Goal: Task Accomplishment & Management: Manage account settings

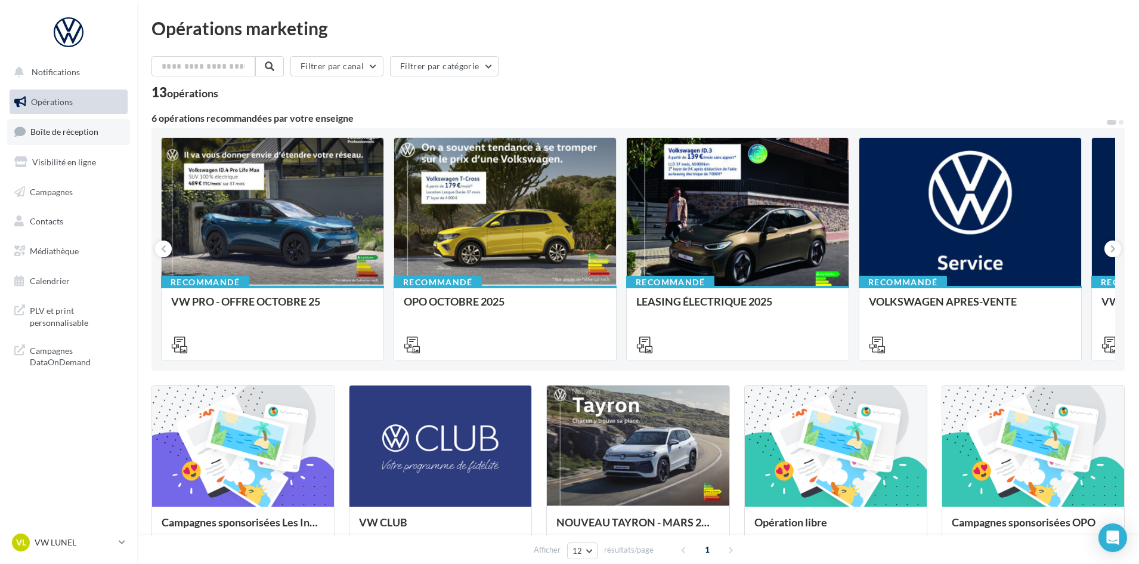
click at [88, 125] on link "Boîte de réception" at bounding box center [68, 132] width 123 height 26
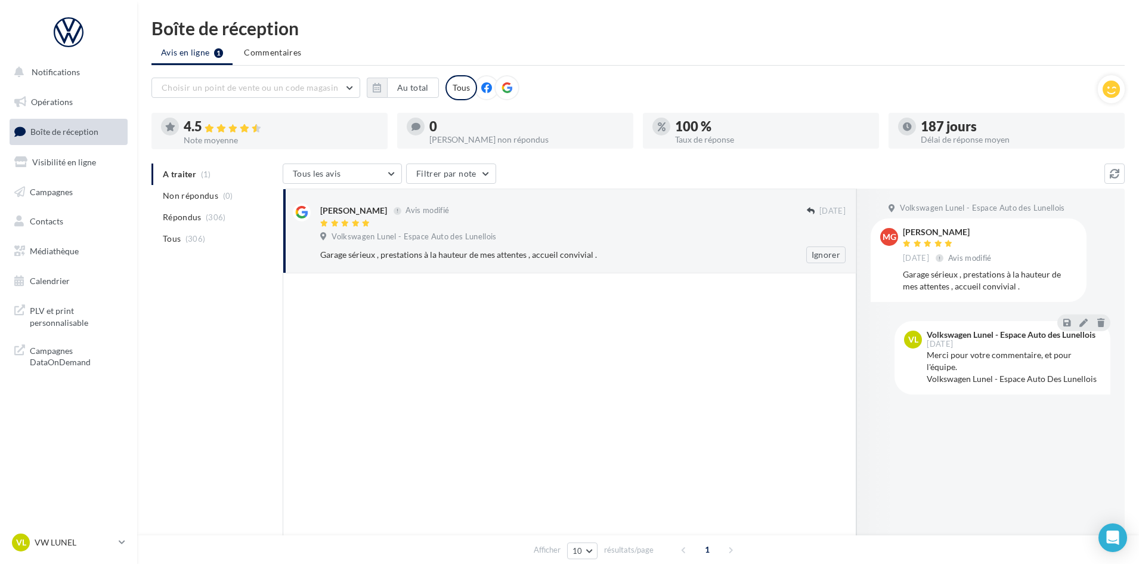
click at [445, 238] on span "Volkswagen Lunel - Espace Auto des Lunellois" at bounding box center [414, 236] width 165 height 11
click at [96, 538] on p "VW LUNEL" at bounding box center [74, 542] width 79 height 12
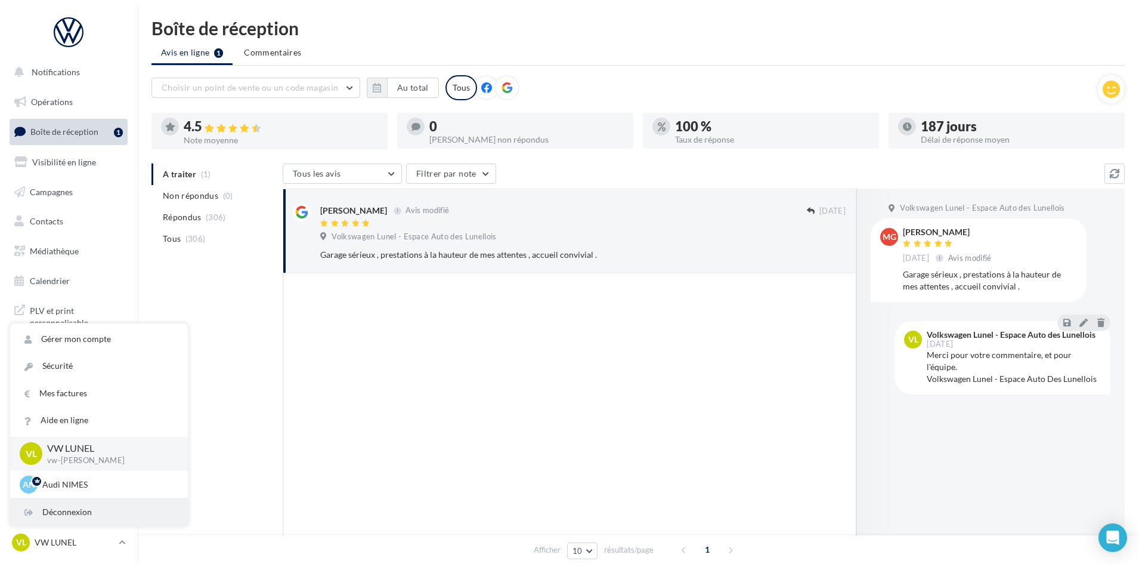
click at [93, 513] on div "Déconnexion" at bounding box center [99, 512] width 178 height 27
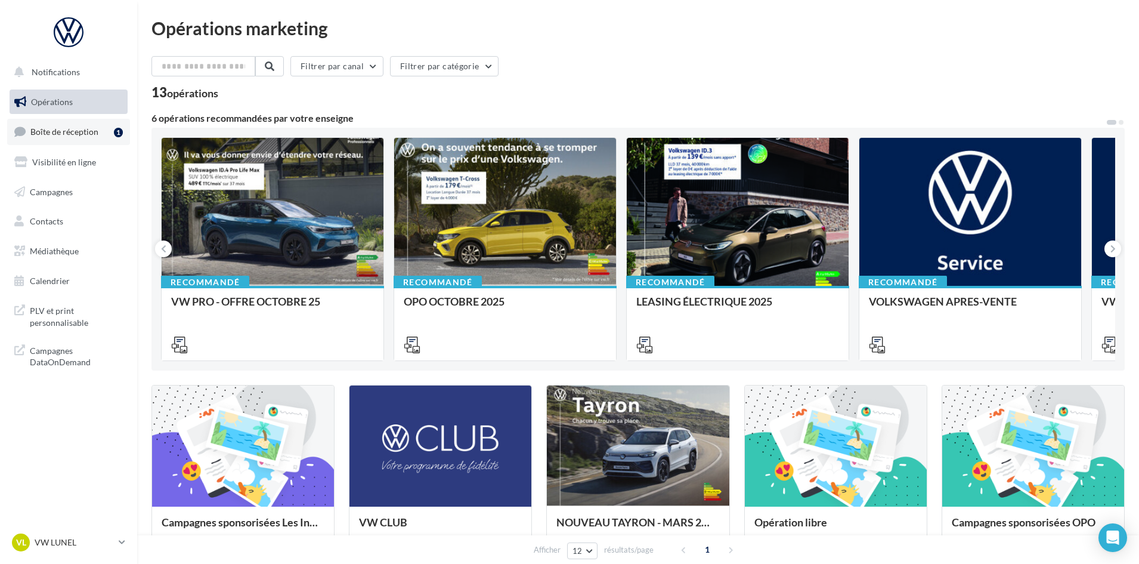
click at [70, 139] on link "Boîte de réception 1" at bounding box center [68, 132] width 123 height 26
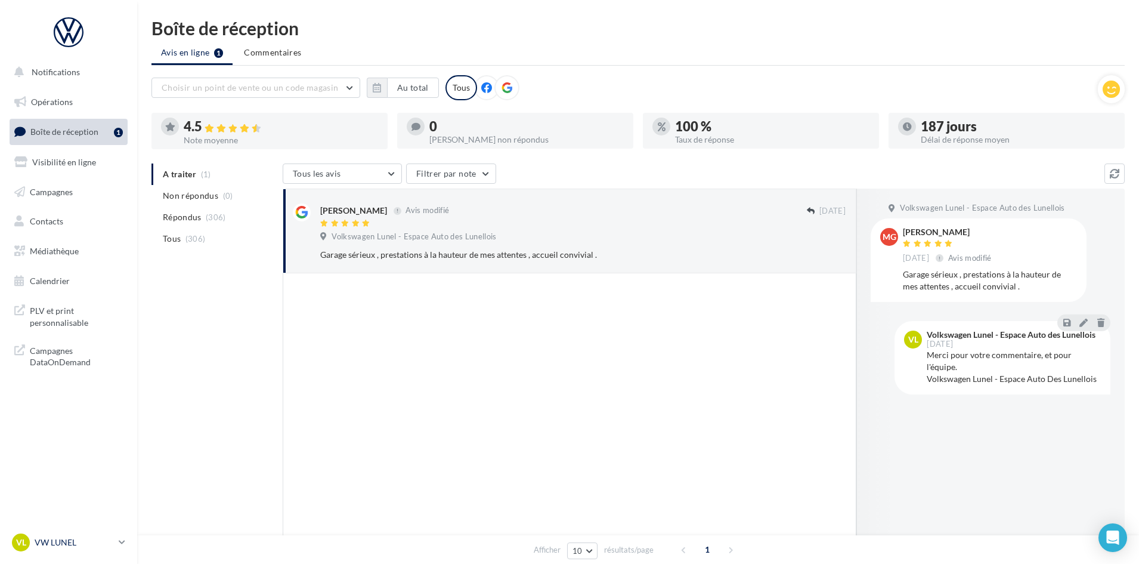
click at [82, 545] on p "VW LUNEL" at bounding box center [74, 542] width 79 height 12
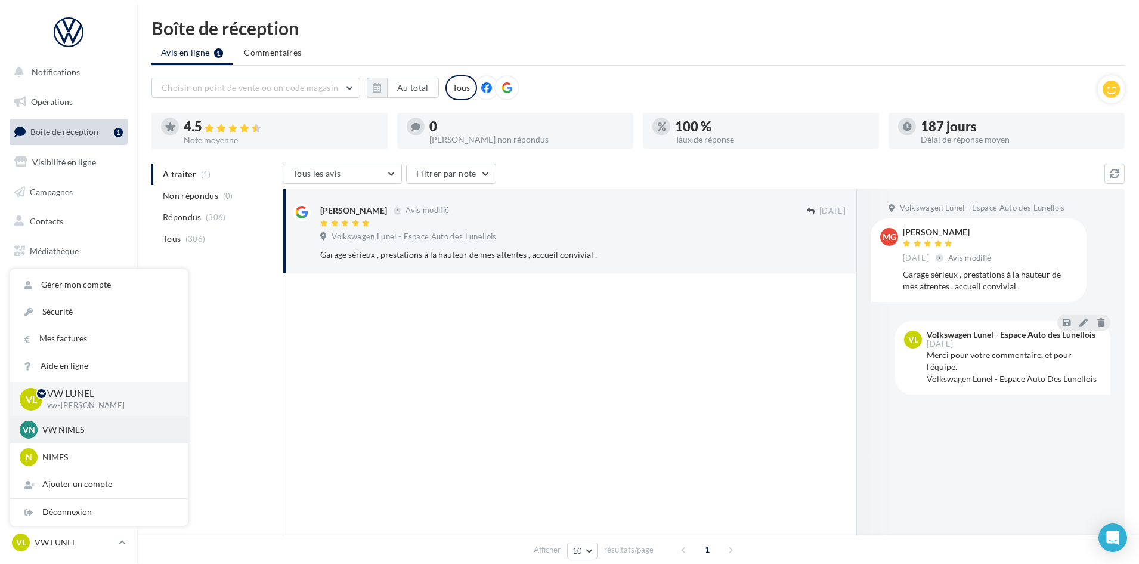
click at [81, 431] on p "VW NIMES" at bounding box center [107, 429] width 131 height 12
